Goal: Check status

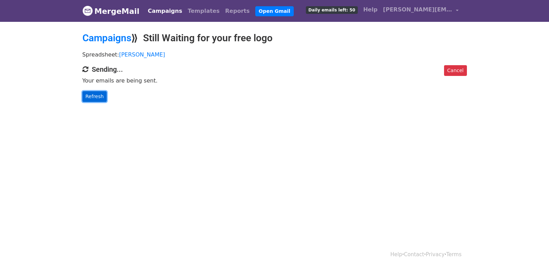
click at [89, 91] on link "Refresh" at bounding box center [94, 96] width 25 height 11
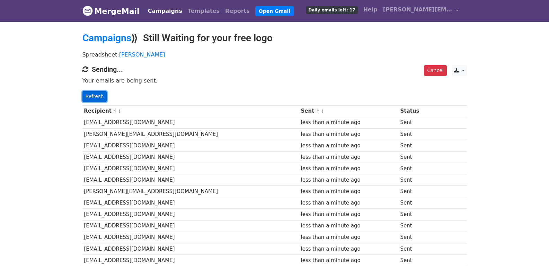
click at [101, 92] on link "Refresh" at bounding box center [94, 96] width 25 height 11
click at [96, 94] on link "Refresh" at bounding box center [94, 96] width 25 height 11
drag, startPoint x: 96, startPoint y: 94, endPoint x: 149, endPoint y: 139, distance: 69.2
click at [96, 96] on link "Refresh" at bounding box center [94, 96] width 25 height 11
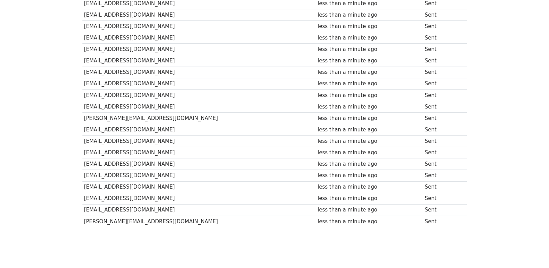
scroll to position [482, 0]
